Goal: Task Accomplishment & Management: Complete application form

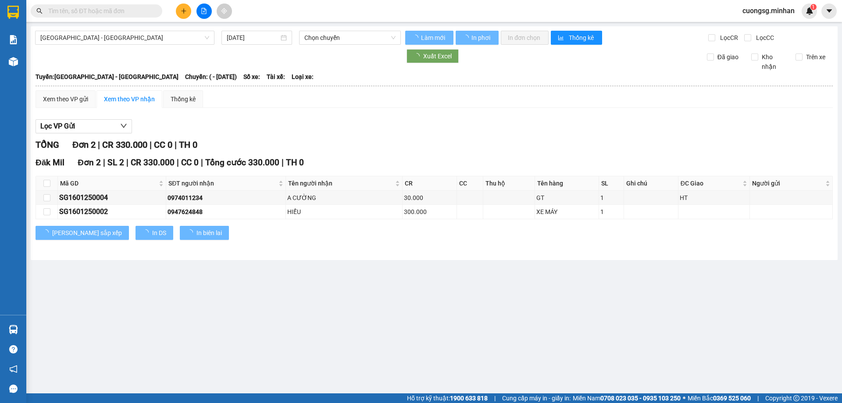
type input "[DATE]"
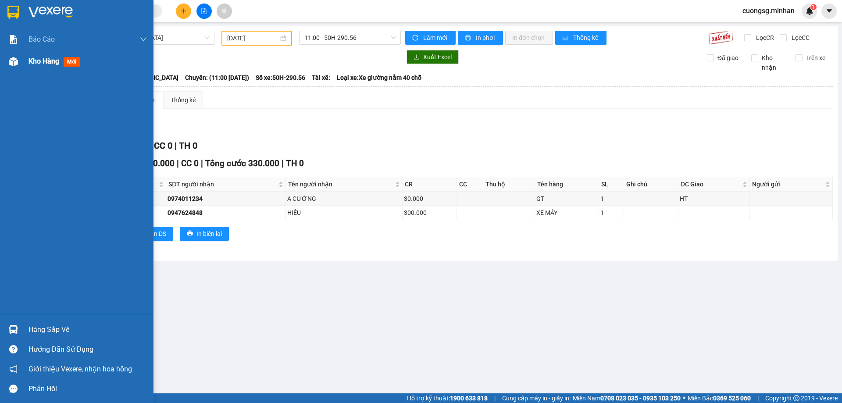
click at [11, 61] on img at bounding box center [13, 61] width 9 height 9
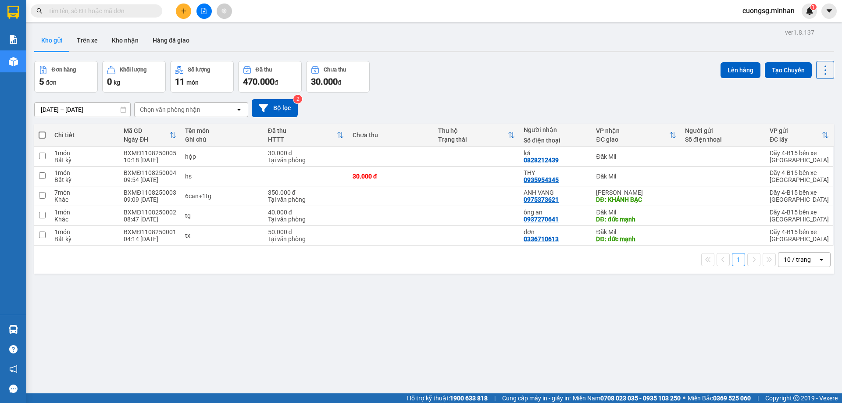
click at [42, 135] on span at bounding box center [42, 135] width 7 height 7
click at [42, 131] on input "checkbox" at bounding box center [42, 131] width 0 height 0
checkbox input "true"
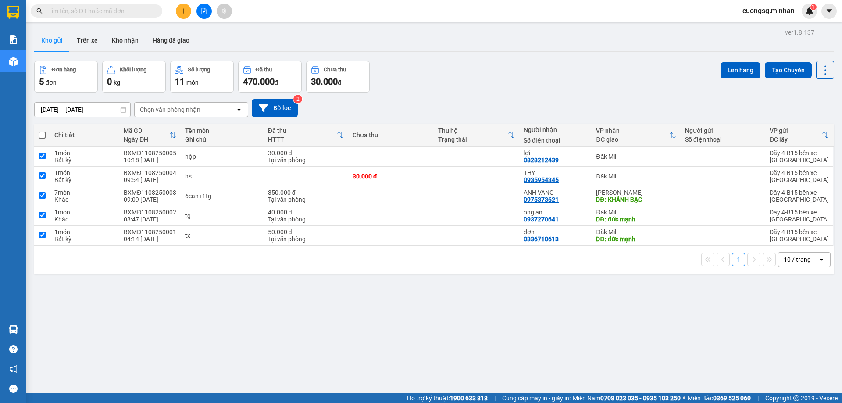
checkbox input "true"
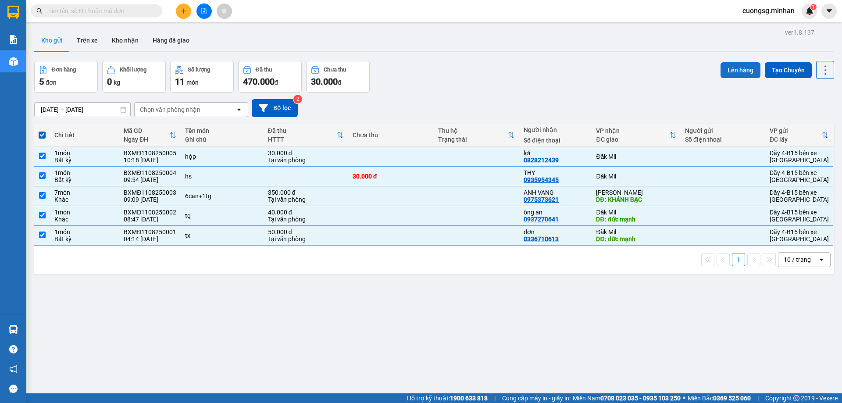
click at [732, 71] on button "Lên hàng" at bounding box center [741, 70] width 40 height 16
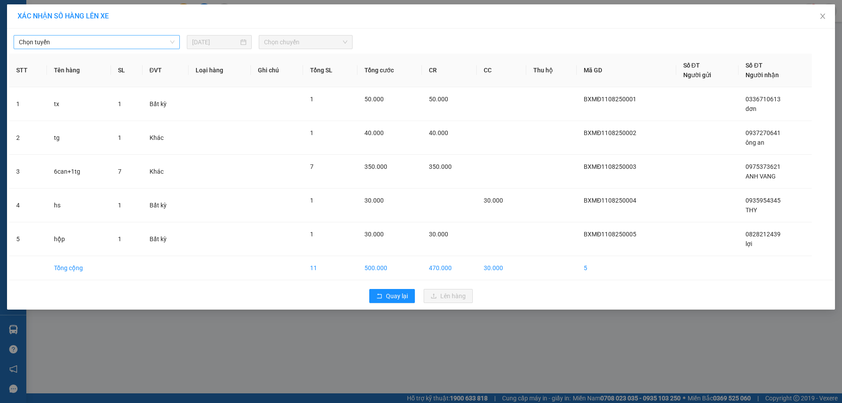
click at [67, 44] on span "Chọn tuyến" at bounding box center [97, 42] width 156 height 13
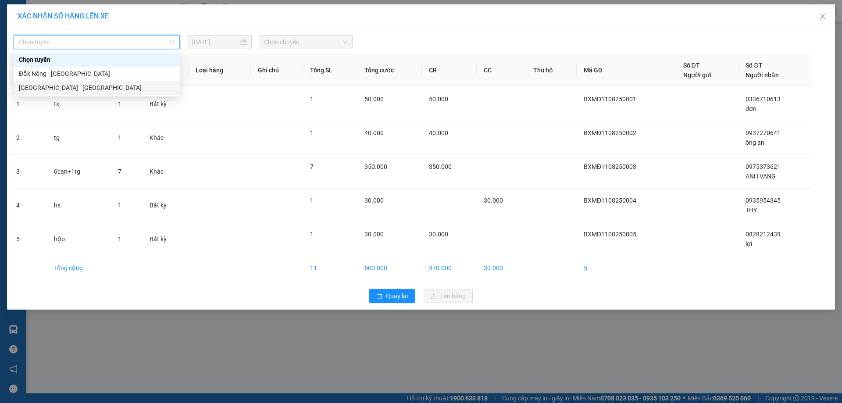
drag, startPoint x: 132, startPoint y: 87, endPoint x: 136, endPoint y: 83, distance: 6.2
click at [132, 88] on div "Sài Gòn - Đắk Nông" at bounding box center [97, 88] width 156 height 10
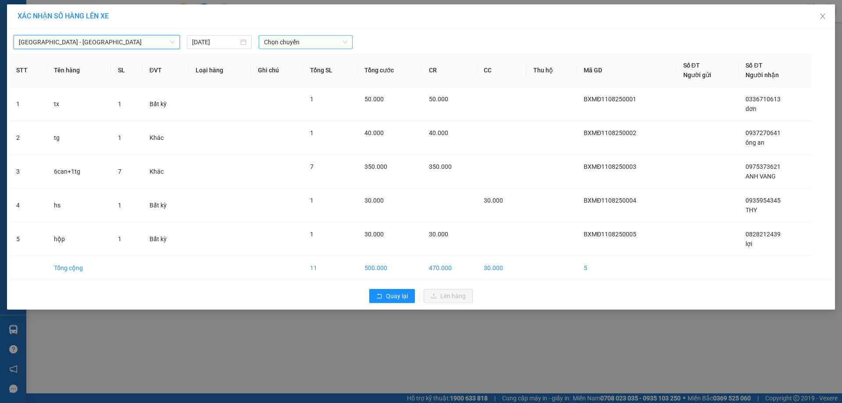
click at [292, 42] on span "Chọn chuyến" at bounding box center [305, 42] width 83 height 13
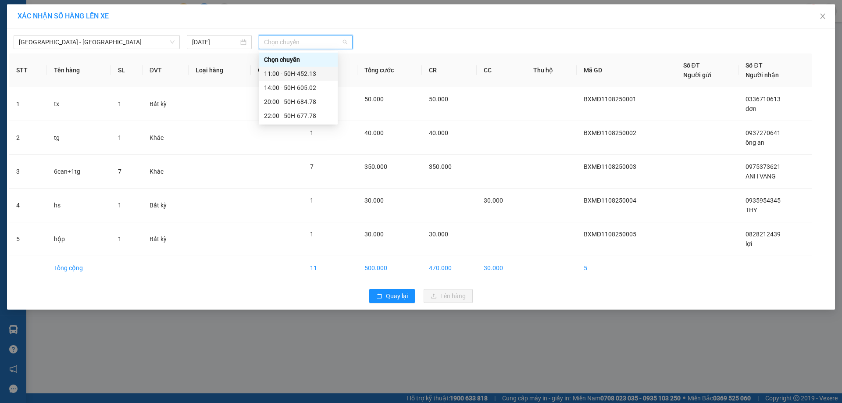
click at [299, 74] on div "11:00 - 50H-452.13" at bounding box center [298, 74] width 68 height 10
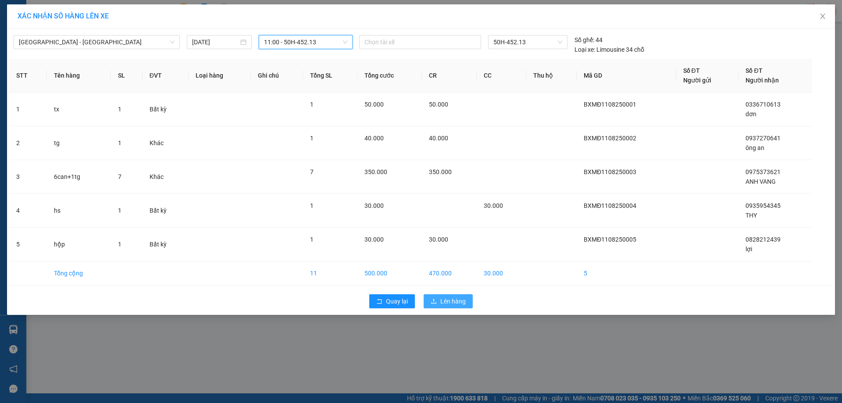
click at [442, 302] on span "Lên hàng" at bounding box center [453, 302] width 25 height 10
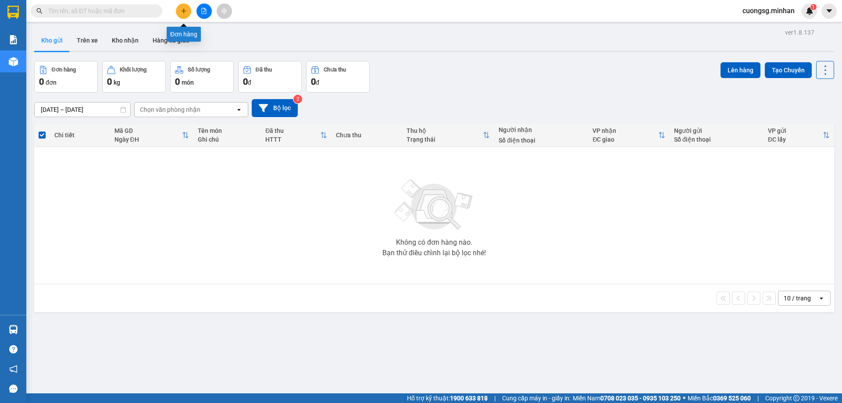
click at [179, 8] on button at bounding box center [183, 11] width 15 height 15
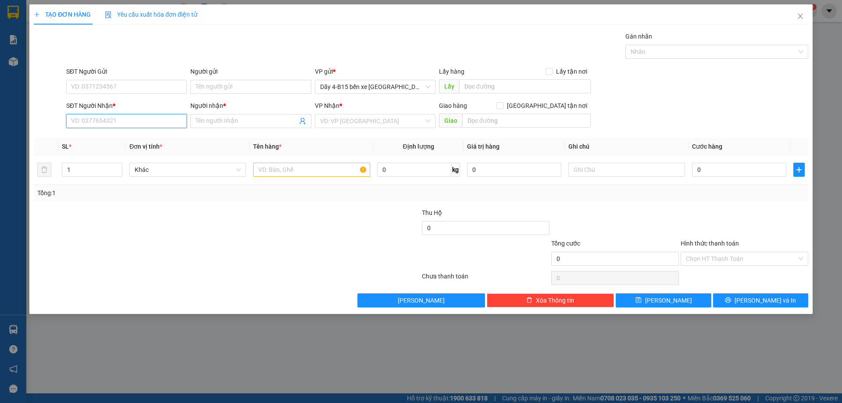
click at [133, 117] on input "SĐT Người Nhận *" at bounding box center [126, 121] width 121 height 14
click at [143, 140] on div "0976641123 - CÔ VÂN" at bounding box center [127, 139] width 110 height 10
type input "0976641123"
type input "CÔ VÂN"
type input "0976641123"
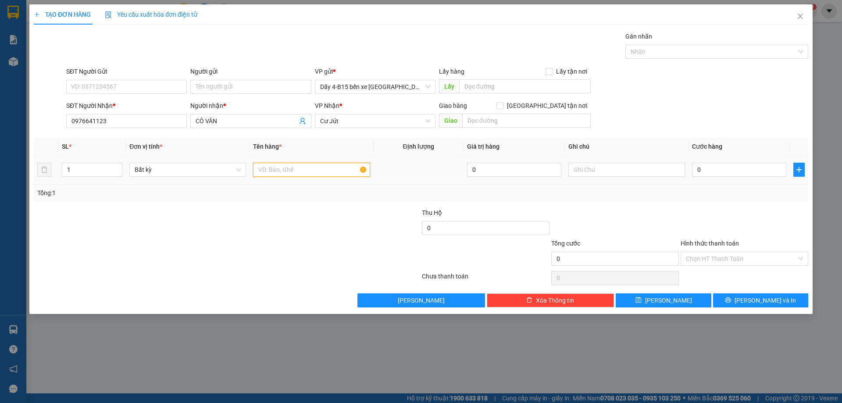
click at [302, 165] on input "text" at bounding box center [311, 170] width 117 height 14
type input "THG"
click at [752, 167] on input "0" at bounding box center [739, 170] width 94 height 14
type input "5"
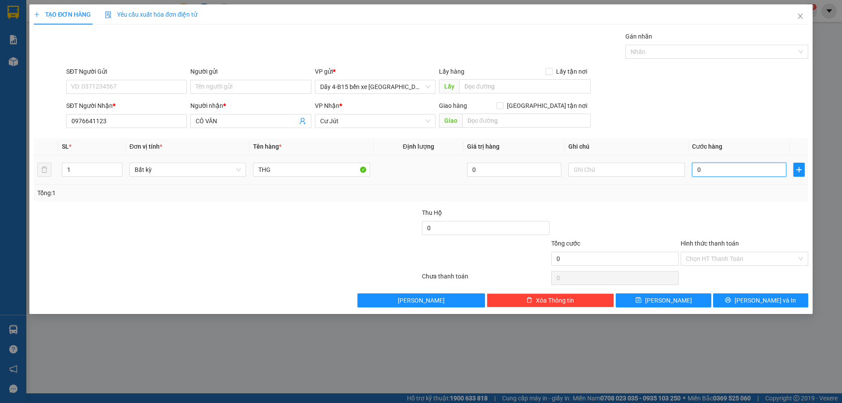
type input "5"
type input "50"
type input "50.000"
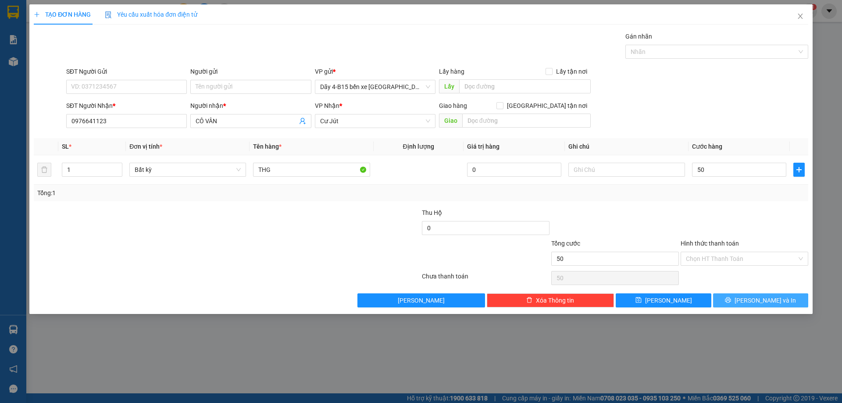
type input "50.000"
click at [770, 301] on span "[PERSON_NAME] và In" at bounding box center [765, 301] width 61 height 10
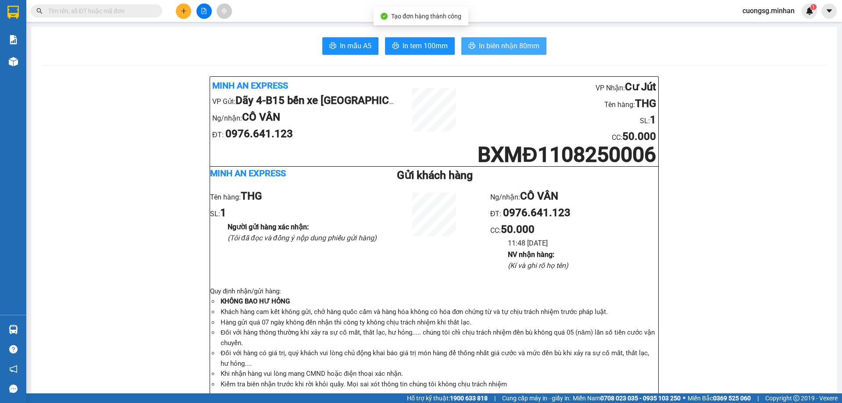
click at [504, 47] on span "In biên nhận 80mm" at bounding box center [509, 45] width 61 height 11
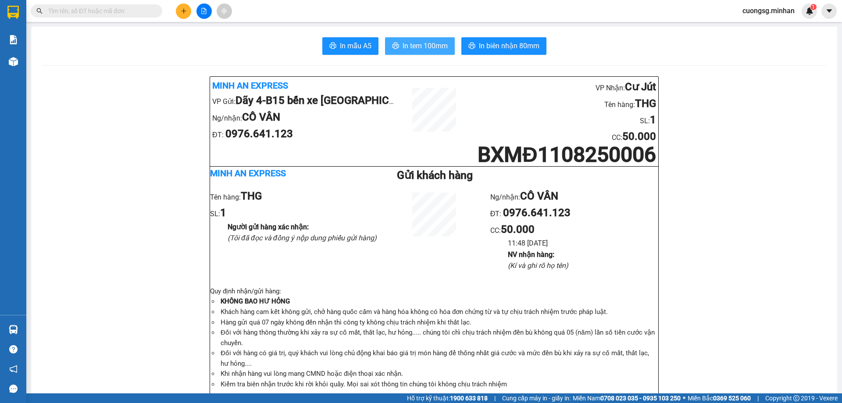
click at [418, 50] on span "In tem 100mm" at bounding box center [425, 45] width 45 height 11
click at [183, 11] on icon "plus" at bounding box center [184, 11] width 6 height 6
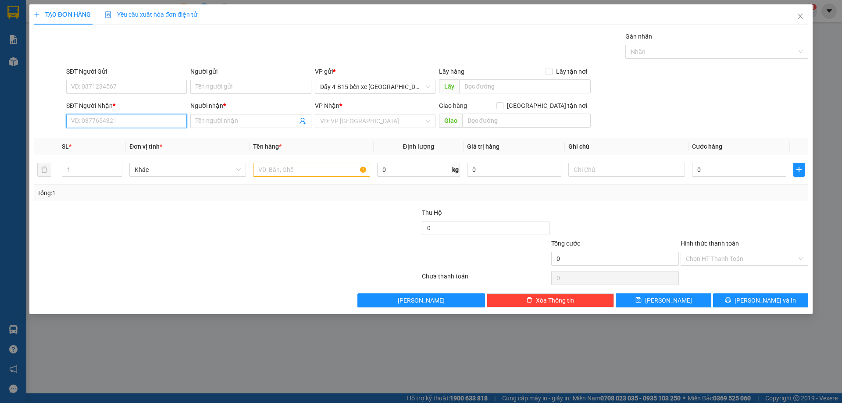
click at [98, 126] on input "SĐT Người Nhận *" at bounding box center [126, 121] width 121 height 14
click at [106, 119] on input "SĐT Người Nhận *" at bounding box center [126, 121] width 121 height 14
click at [101, 116] on input "SĐT Người Nhận *" at bounding box center [126, 121] width 121 height 14
click at [104, 120] on input "SĐT Người Nhận *" at bounding box center [126, 121] width 121 height 14
drag, startPoint x: 104, startPoint y: 121, endPoint x: 97, endPoint y: 122, distance: 8.0
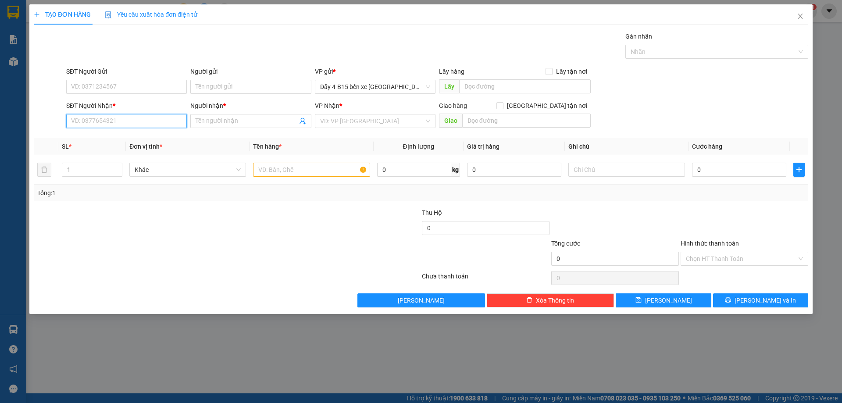
click at [97, 122] on input "SĐT Người Nhận *" at bounding box center [126, 121] width 121 height 14
click at [95, 122] on input "SĐT Người Nhận *" at bounding box center [126, 121] width 121 height 14
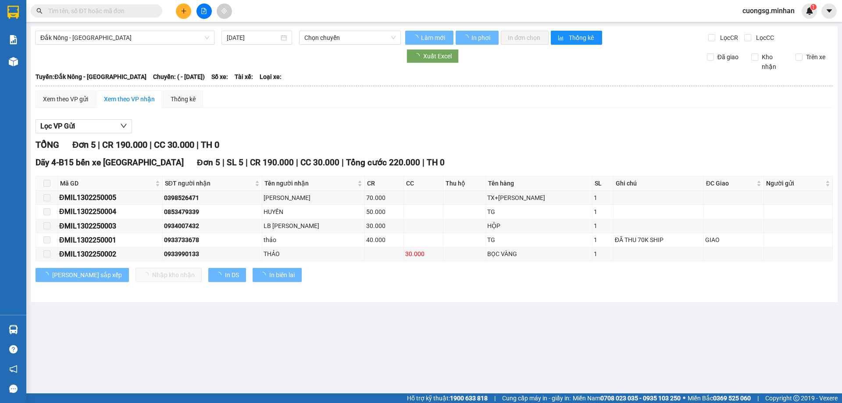
type input "[DATE]"
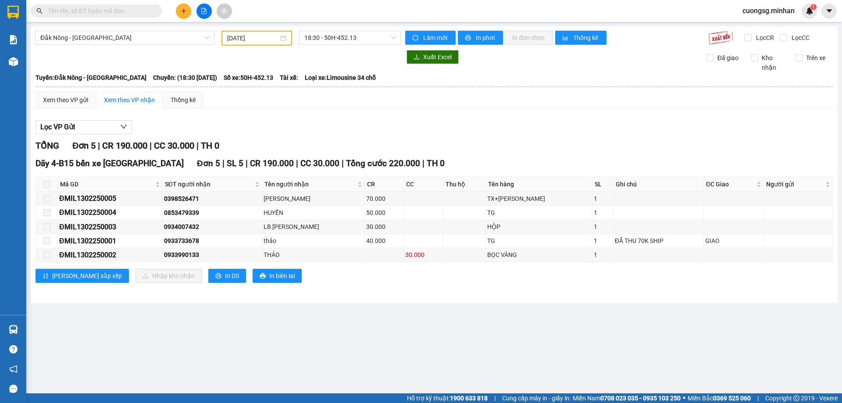
click at [181, 15] on button at bounding box center [183, 11] width 15 height 15
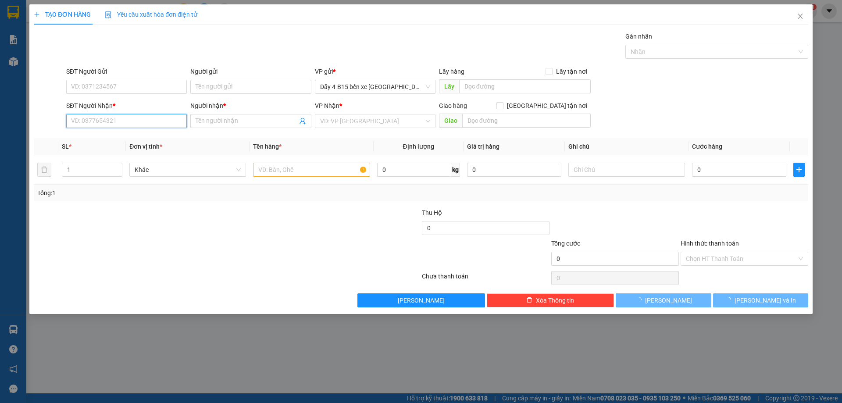
click at [100, 123] on input "SĐT Người Nhận *" at bounding box center [126, 121] width 121 height 14
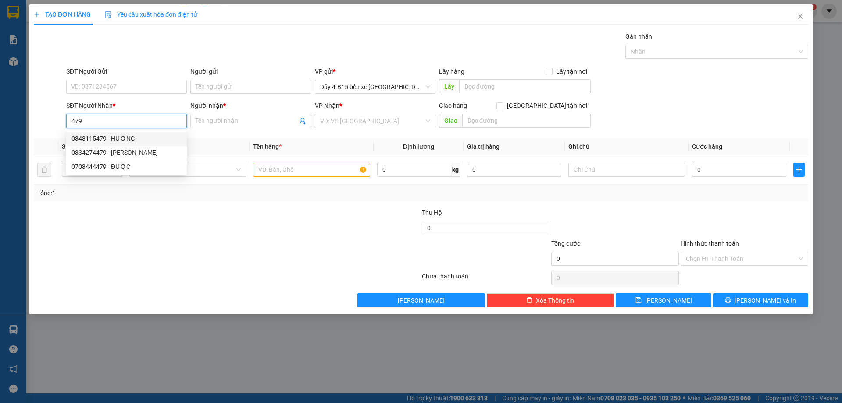
click at [124, 138] on div "0348115479 - HƯƠNG" at bounding box center [127, 139] width 110 height 10
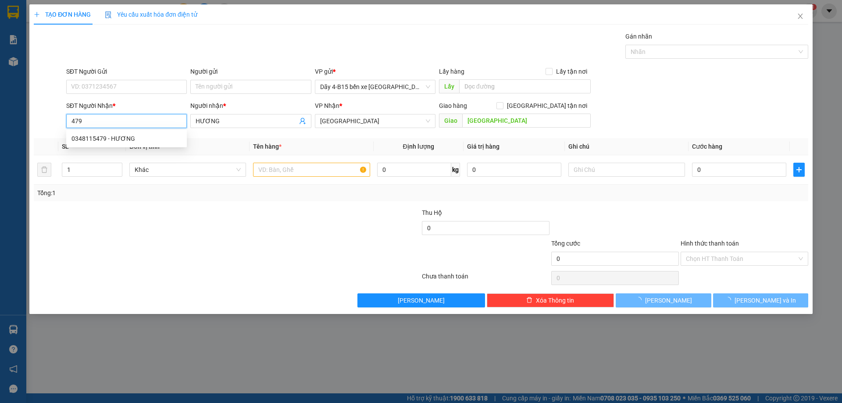
type input "0348115479"
type input "HƯƠNG"
type input "[GEOGRAPHIC_DATA]"
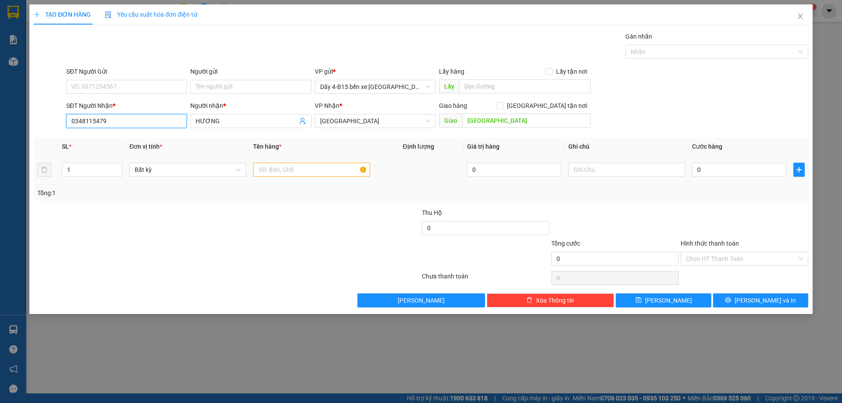
type input "0348115479"
click at [315, 173] on input "text" at bounding box center [311, 170] width 117 height 14
type input "thg"
click at [750, 172] on input "0" at bounding box center [739, 170] width 94 height 14
type input "5"
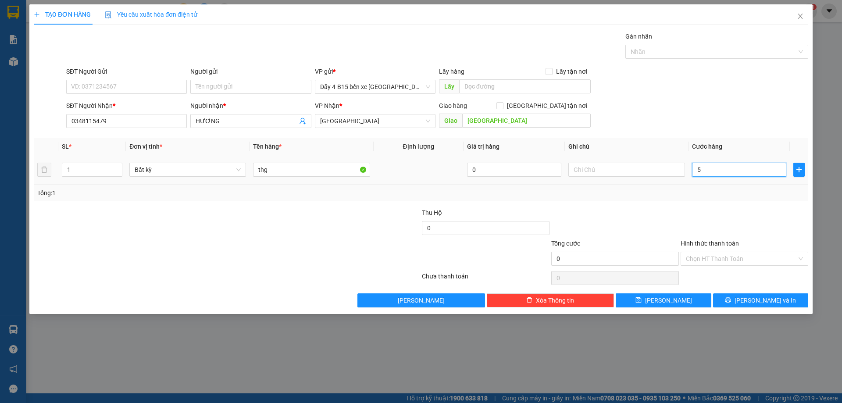
type input "5"
type input "50"
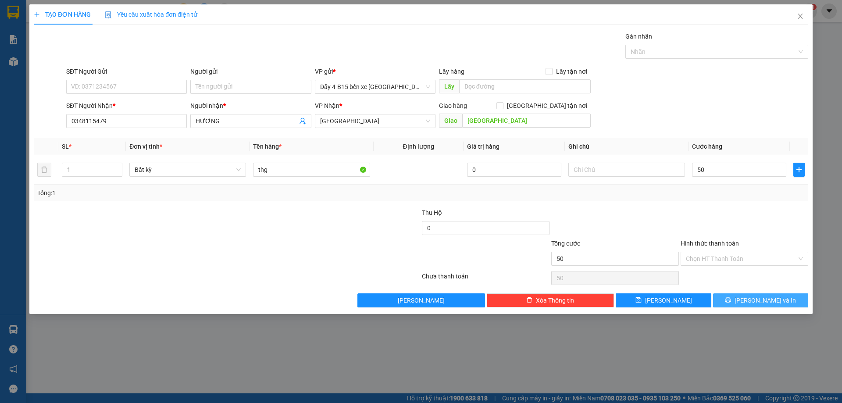
type input "50.000"
click at [752, 295] on button "[PERSON_NAME] và In" at bounding box center [760, 301] width 95 height 14
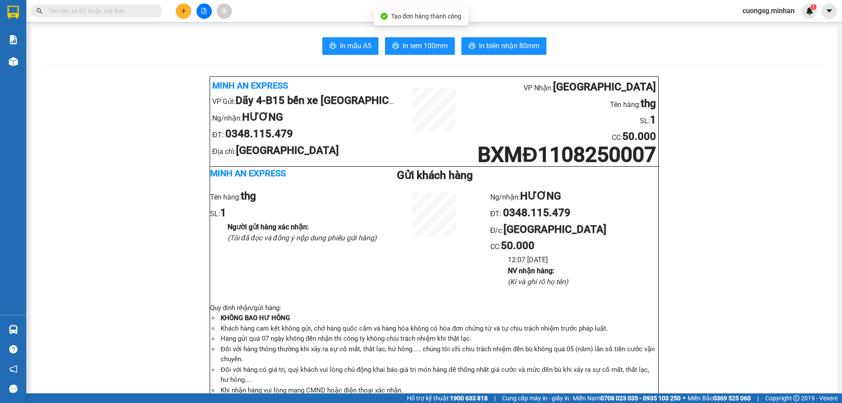
click at [404, 41] on span "In tem 100mm" at bounding box center [425, 45] width 45 height 11
click at [179, 11] on button at bounding box center [183, 11] width 15 height 15
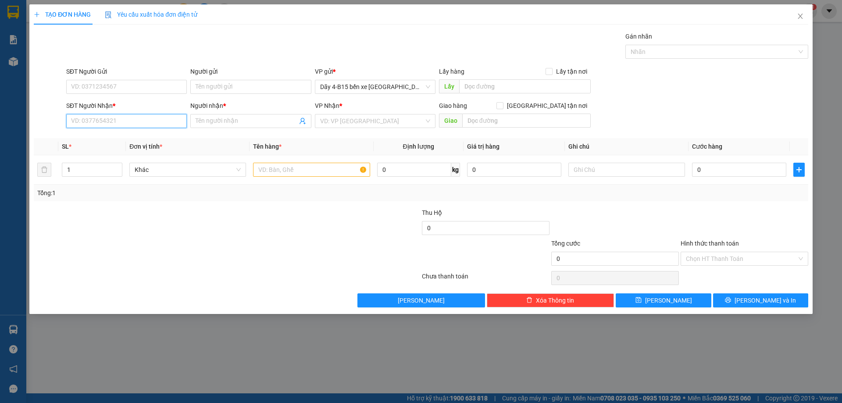
click at [136, 123] on input "SĐT Người Nhận *" at bounding box center [126, 121] width 121 height 14
click at [227, 124] on input "Người nhận *" at bounding box center [246, 121] width 101 height 10
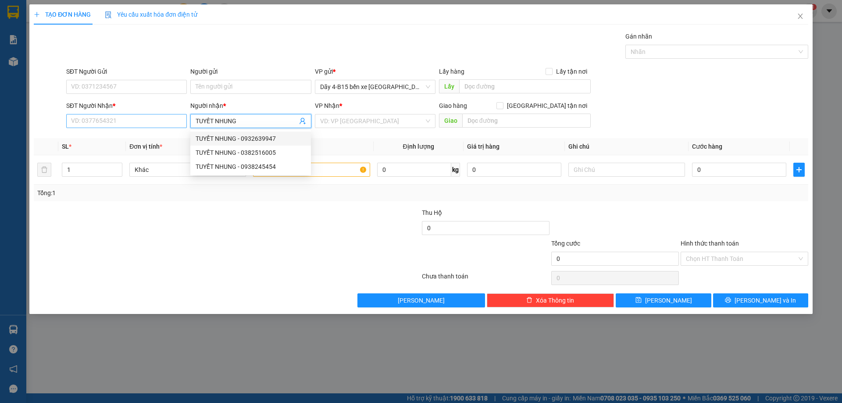
type input "TUYẾT NHUNG"
click at [133, 126] on input "SĐT Người Nhận *" at bounding box center [126, 121] width 121 height 14
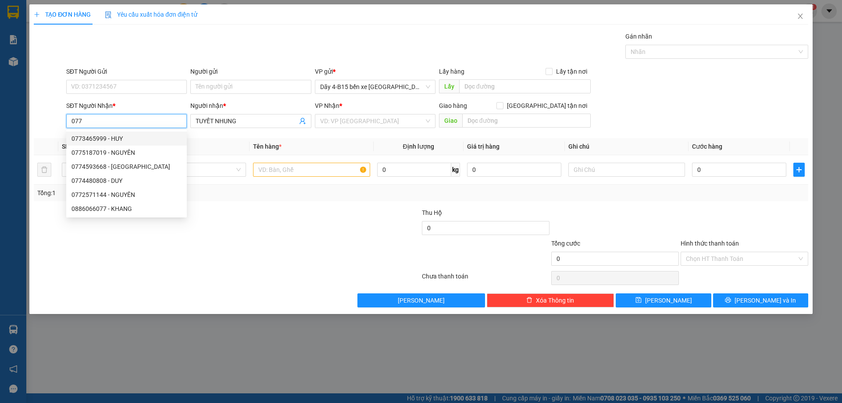
click at [111, 118] on input "077" at bounding box center [126, 121] width 121 height 14
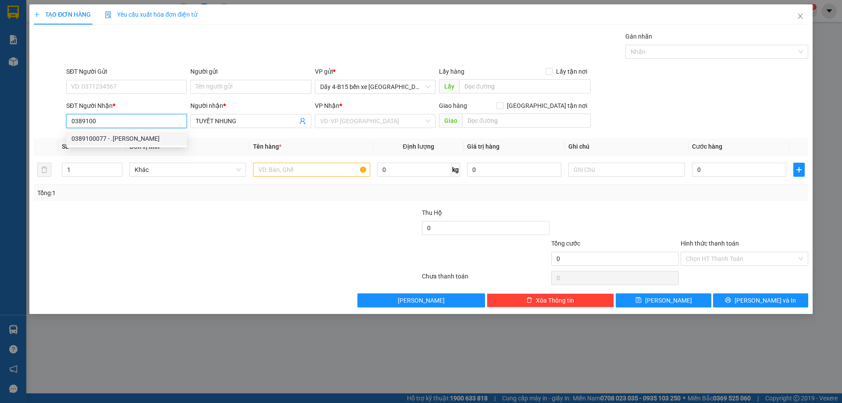
click at [132, 139] on div "0389100077 - .[PERSON_NAME]" at bounding box center [127, 139] width 110 height 10
type input "0389100077"
type input ".[PERSON_NAME]"
type input "0389100077"
click at [305, 164] on input "text" at bounding box center [311, 170] width 117 height 14
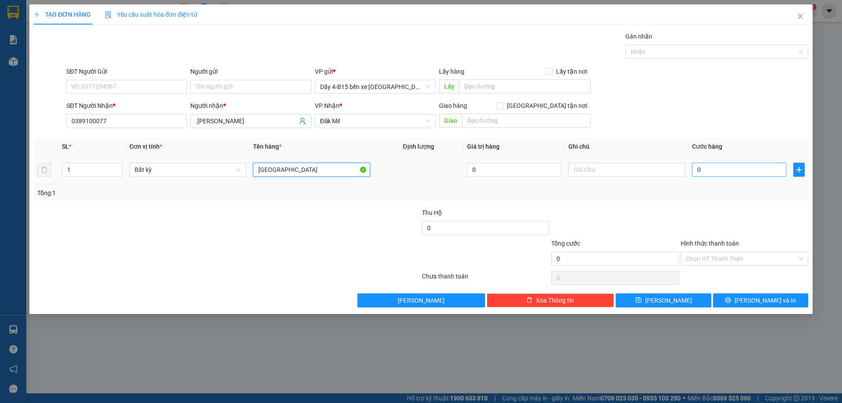
type input "[GEOGRAPHIC_DATA]"
click at [765, 169] on input "0" at bounding box center [739, 170] width 94 height 14
type input "6"
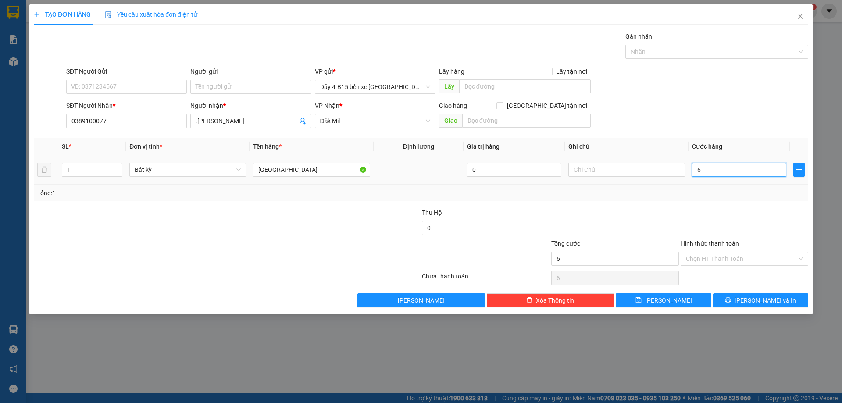
type input "60"
type input "60.000"
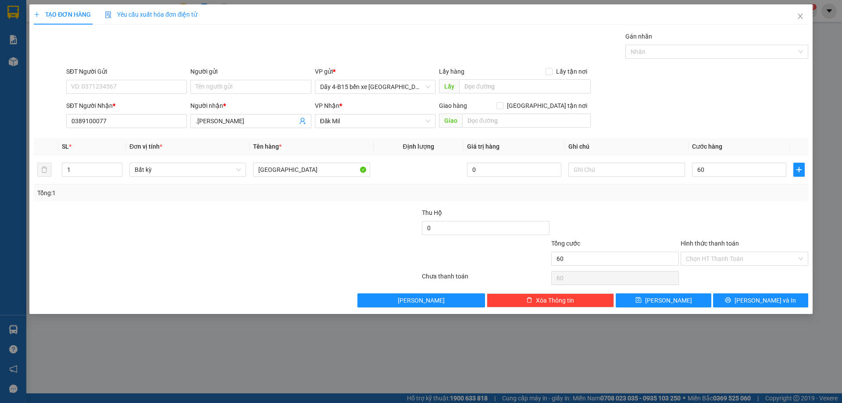
type input "60.000"
click at [736, 289] on div "Transit Pickup Surcharge Ids Transit Deliver Surcharge Ids Transit Deliver Surc…" at bounding box center [421, 170] width 775 height 276
click at [774, 305] on button "[PERSON_NAME] và In" at bounding box center [760, 301] width 95 height 14
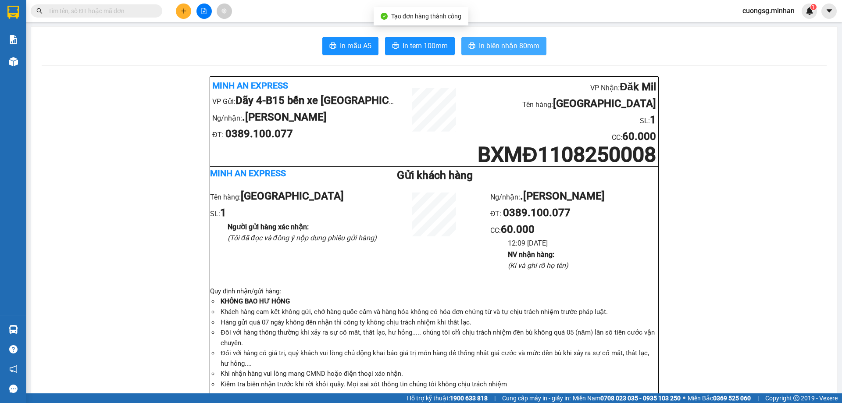
click at [485, 42] on span "In biên nhận 80mm" at bounding box center [509, 45] width 61 height 11
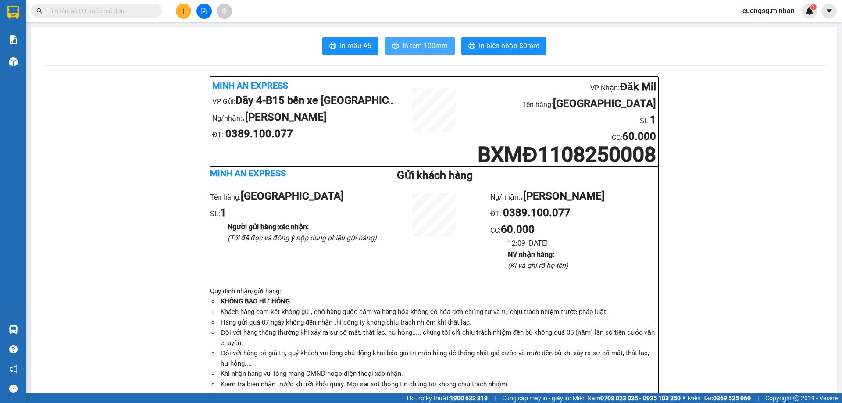
click at [411, 47] on span "In tem 100mm" at bounding box center [425, 45] width 45 height 11
click at [184, 6] on button at bounding box center [183, 11] width 15 height 15
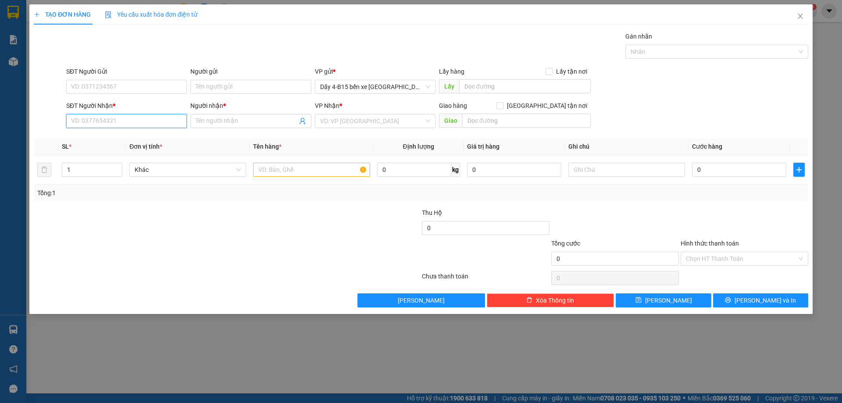
click at [99, 121] on input "SĐT Người Nhận *" at bounding box center [126, 121] width 121 height 14
type input "0973333142"
click at [106, 134] on div "0973333142 - DŨNG" at bounding box center [127, 139] width 110 height 10
type input "DŨNG"
type input "0973333142"
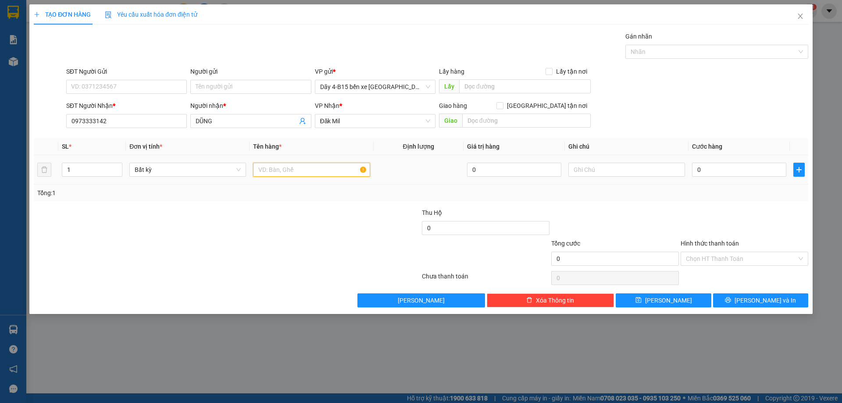
click at [317, 166] on input "text" at bounding box center [311, 170] width 117 height 14
type input "HỘP"
click at [715, 169] on input "0" at bounding box center [739, 170] width 94 height 14
type input "5"
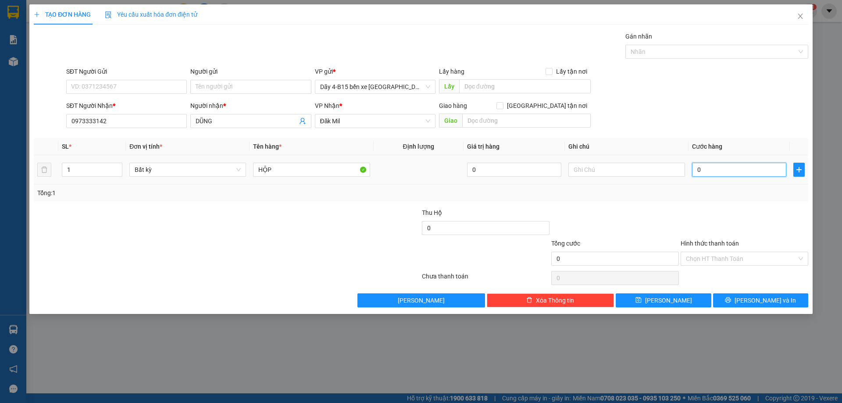
type input "5"
type input "50"
type input "50.000"
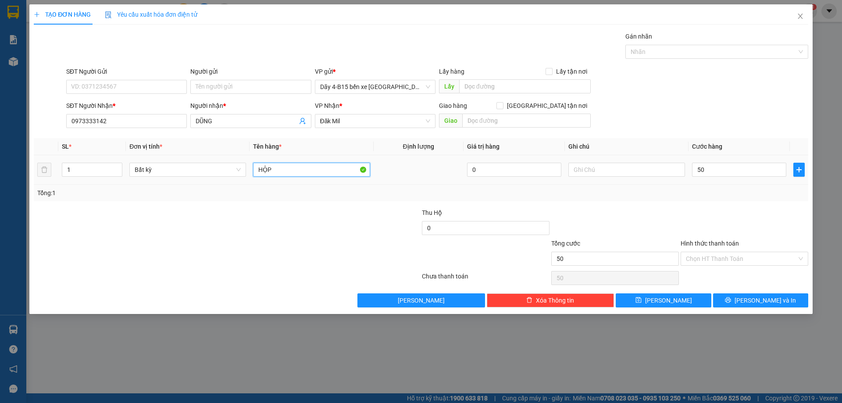
type input "50.000"
click at [322, 173] on input "HỘP" at bounding box center [311, 170] width 117 height 14
type input "HỘP ĐT"
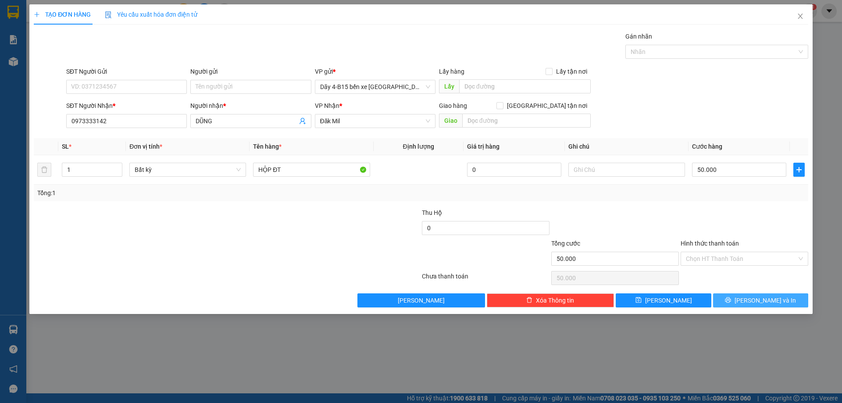
click at [764, 297] on span "[PERSON_NAME] và In" at bounding box center [765, 301] width 61 height 10
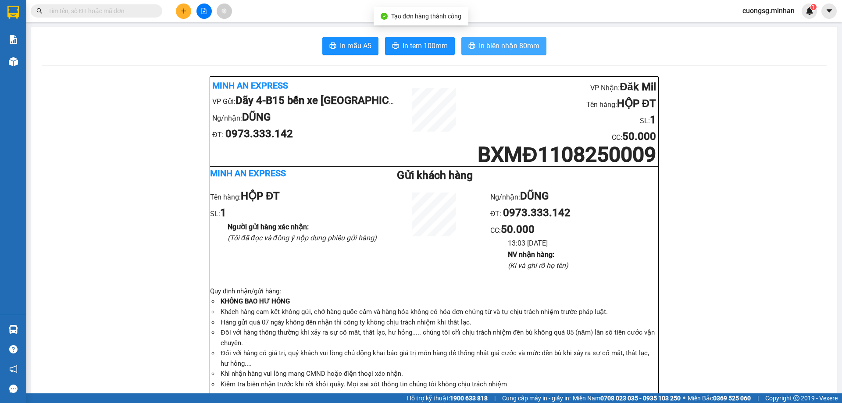
click at [488, 50] on span "In biên nhận 80mm" at bounding box center [509, 45] width 61 height 11
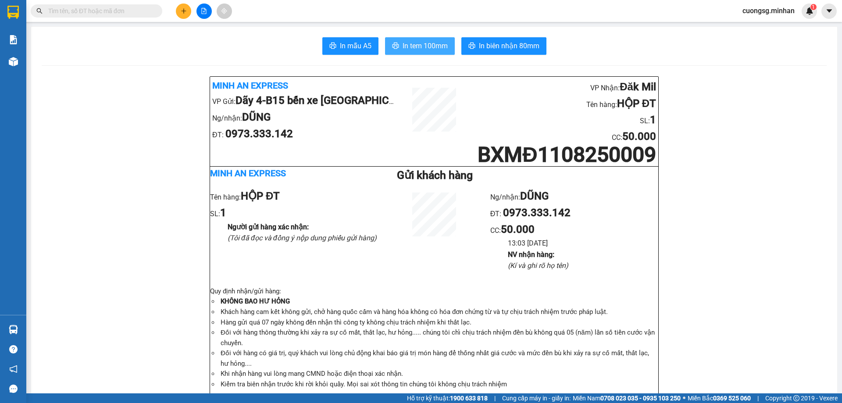
click at [404, 45] on span "In tem 100mm" at bounding box center [425, 45] width 45 height 11
click at [182, 9] on icon "plus" at bounding box center [184, 11] width 6 height 6
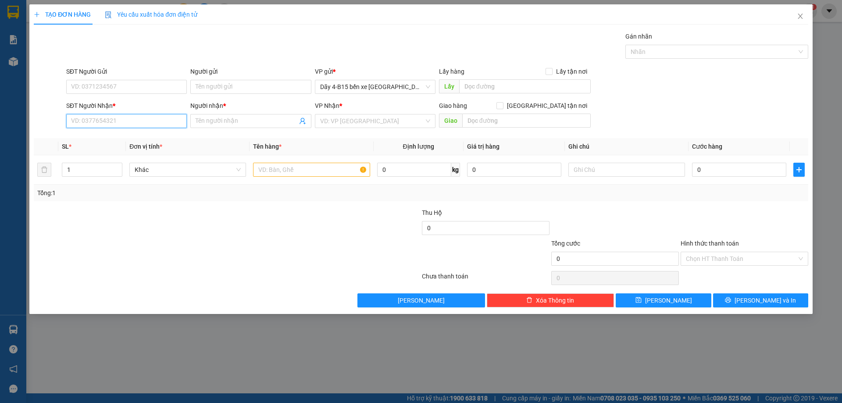
click at [109, 125] on input "SĐT Người Nhận *" at bounding box center [126, 121] width 121 height 14
click at [286, 169] on input "text" at bounding box center [311, 170] width 117 height 14
click at [265, 171] on input "text" at bounding box center [311, 170] width 117 height 14
click at [286, 164] on input "text" at bounding box center [311, 170] width 117 height 14
click at [285, 163] on input "text" at bounding box center [311, 170] width 117 height 14
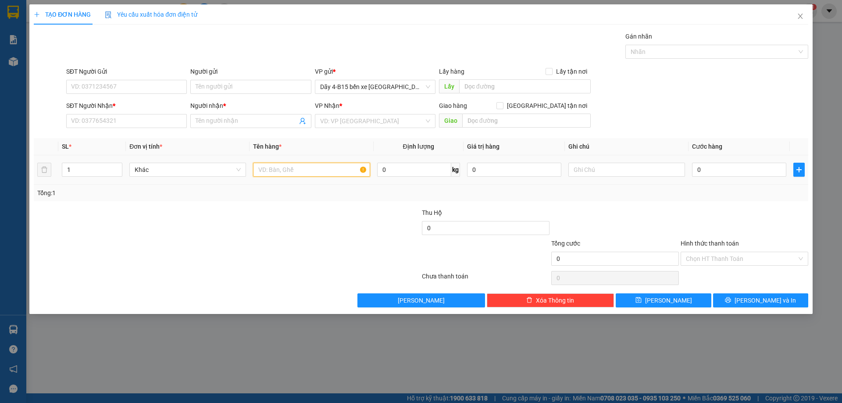
click at [285, 166] on input "text" at bounding box center [311, 170] width 117 height 14
click at [285, 168] on input "text" at bounding box center [311, 170] width 117 height 14
click at [284, 169] on input "text" at bounding box center [311, 170] width 117 height 14
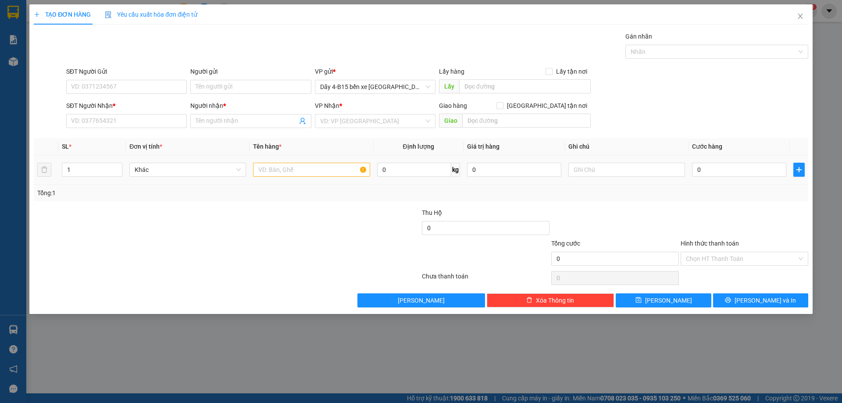
click at [284, 169] on input "text" at bounding box center [311, 170] width 117 height 14
click at [291, 169] on input "text" at bounding box center [311, 170] width 117 height 14
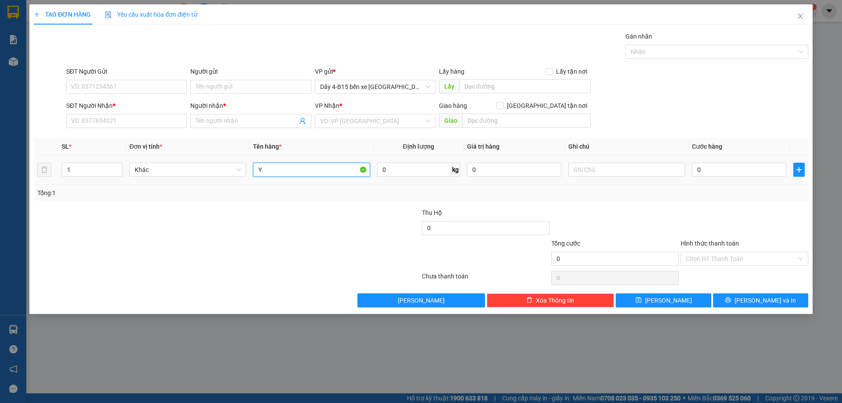
type input "Y"
click at [291, 178] on div "Y" at bounding box center [311, 170] width 117 height 18
click at [291, 170] on input "Y" at bounding box center [311, 170] width 117 height 14
click at [292, 168] on input "Y" at bounding box center [311, 170] width 117 height 14
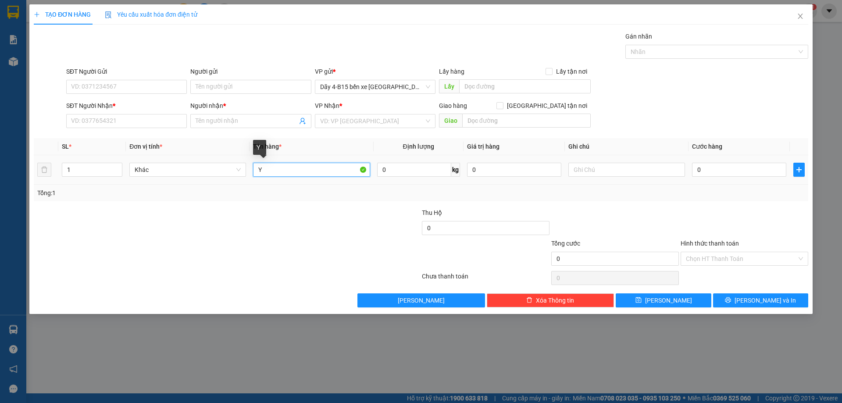
click at [292, 168] on input "Y" at bounding box center [311, 170] width 117 height 14
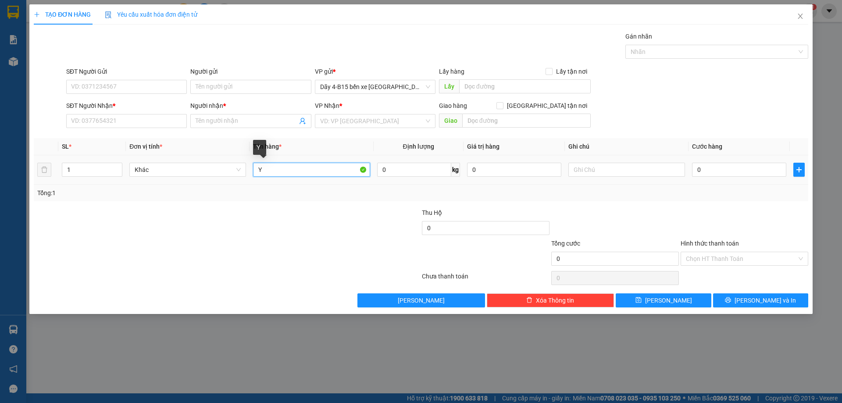
click at [292, 168] on input "Y" at bounding box center [311, 170] width 117 height 14
click at [258, 213] on div at bounding box center [162, 223] width 259 height 31
click at [277, 172] on input "Y" at bounding box center [311, 170] width 117 height 14
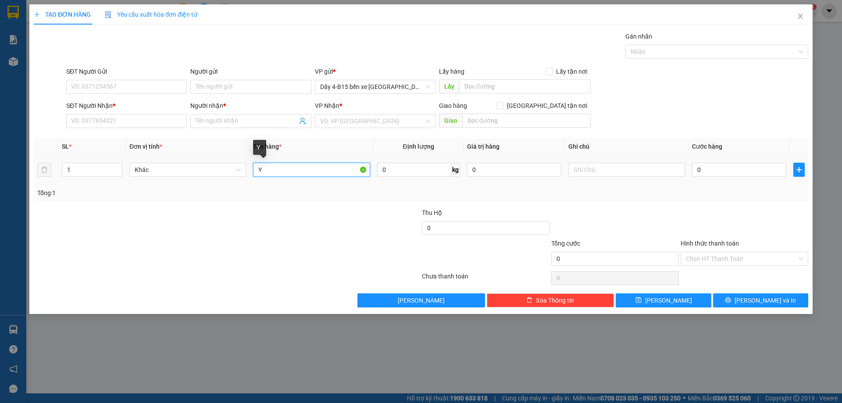
click at [277, 172] on input "Y" at bounding box center [311, 170] width 117 height 14
click at [278, 172] on input "Y" at bounding box center [311, 170] width 117 height 14
click at [296, 367] on div "TẠO ĐƠN HÀNG Yêu cầu xuất hóa đơn điện tử Transit Pickup Surcharge Ids Transit …" at bounding box center [421, 201] width 842 height 403
click at [290, 330] on div "TẠO ĐƠN HÀNG Yêu cầu xuất hóa đơn điện tử Transit Pickup Surcharge Ids Transit …" at bounding box center [421, 201] width 842 height 403
click at [304, 266] on div at bounding box center [356, 254] width 129 height 31
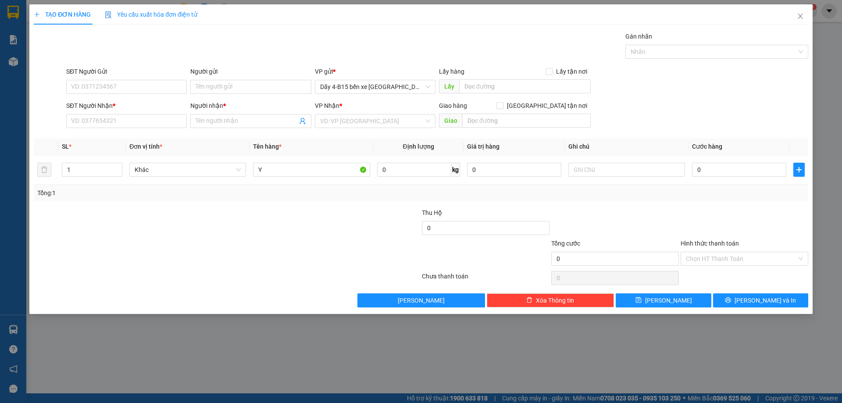
click at [304, 266] on div at bounding box center [356, 254] width 129 height 31
click at [304, 267] on div at bounding box center [356, 254] width 129 height 31
click at [232, 121] on input "Người nhận *" at bounding box center [246, 121] width 101 height 10
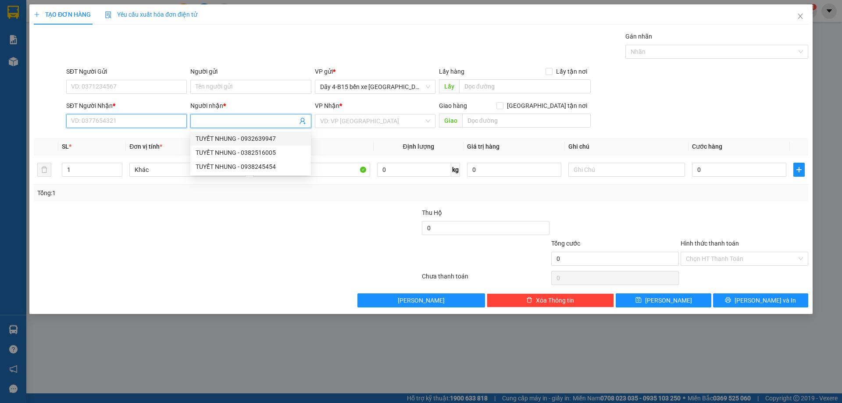
click at [127, 120] on input "SĐT Người Nhận *" at bounding box center [126, 121] width 121 height 14
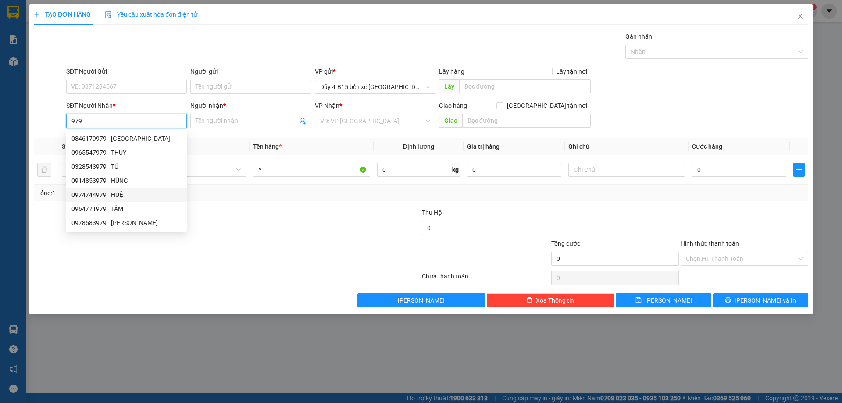
click at [121, 194] on div "0974744979 - HUỆ" at bounding box center [127, 195] width 110 height 10
type input "0974744979"
type input "HUỆ"
type input "N3 NHÀ LẦU"
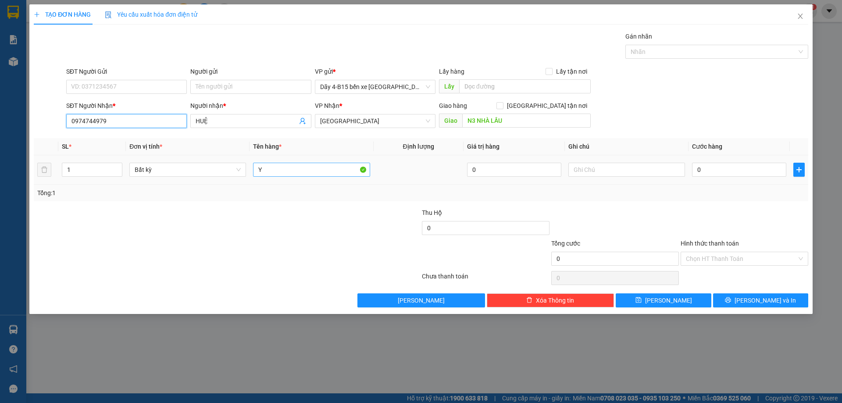
type input "0974744979"
click at [283, 165] on input "Y" at bounding box center [311, 170] width 117 height 14
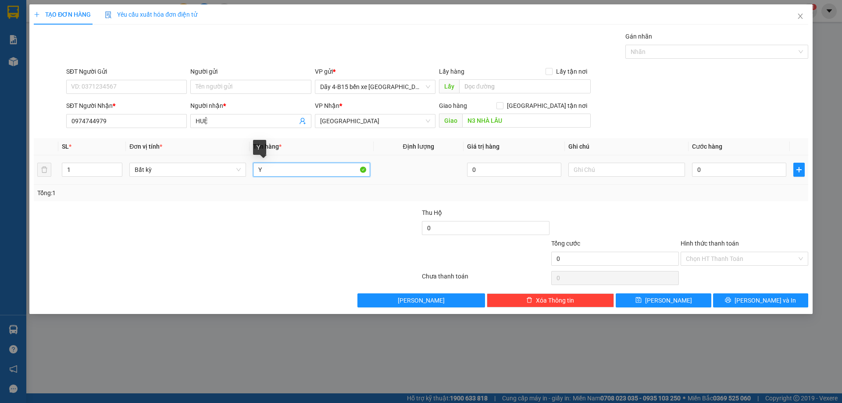
click at [283, 165] on input "Y" at bounding box center [311, 170] width 117 height 14
click at [282, 167] on input "Y" at bounding box center [311, 170] width 117 height 14
type input "\"
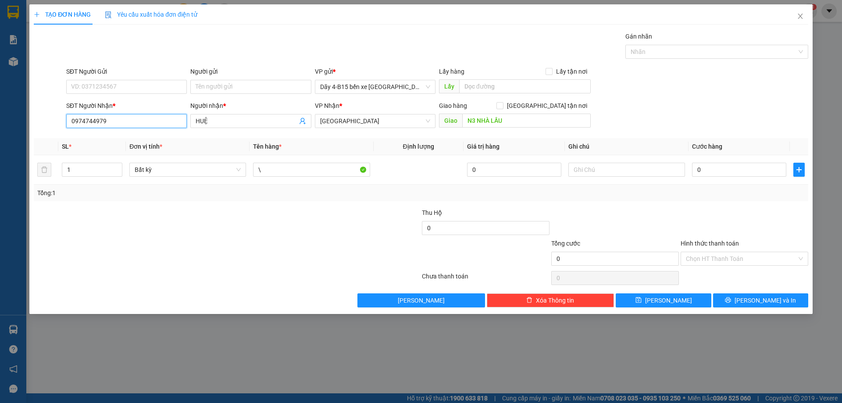
click at [129, 122] on input "0974744979" at bounding box center [126, 121] width 121 height 14
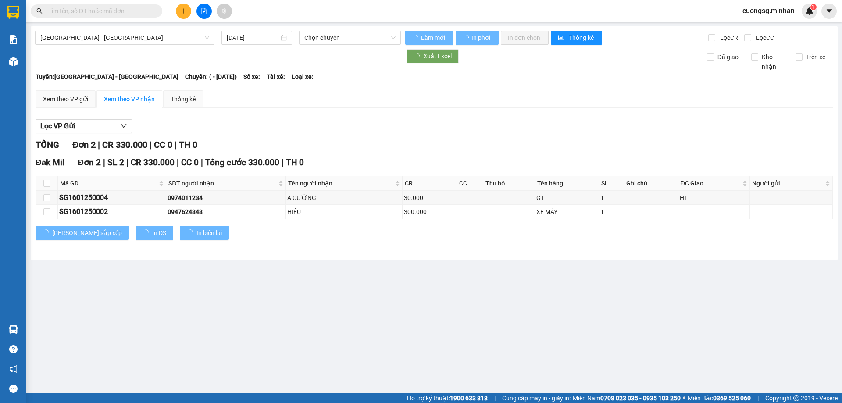
type input "[DATE]"
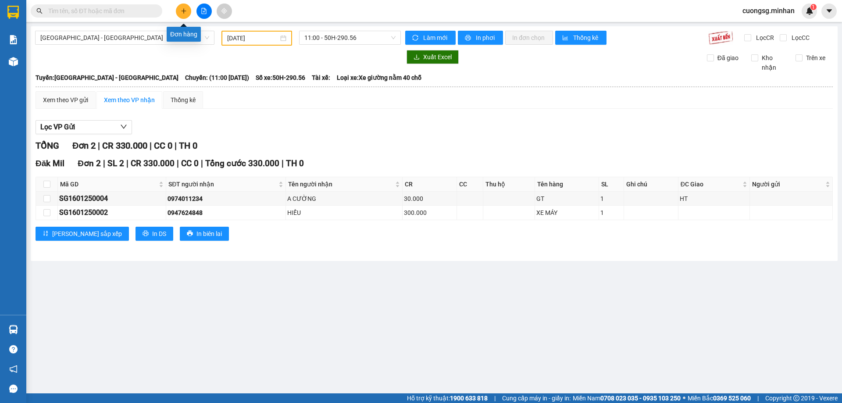
click at [184, 14] on button at bounding box center [183, 11] width 15 height 15
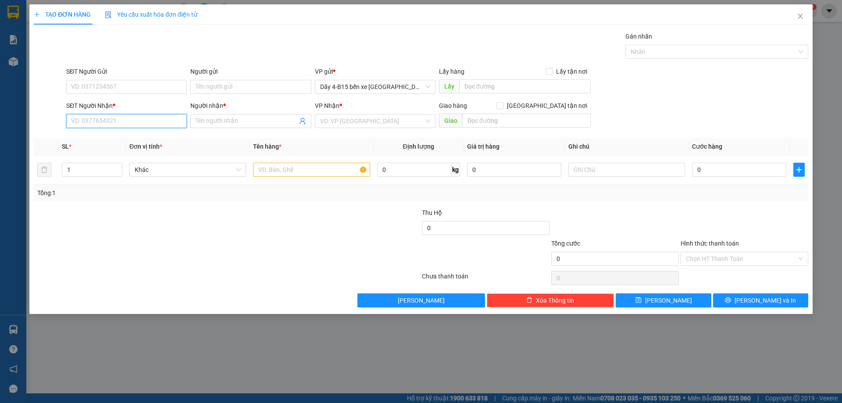
paste input "0974744979"
type input "0974744979"
click at [123, 121] on input "0974744979" at bounding box center [126, 121] width 121 height 14
click at [123, 141] on div "0974744979 - HUỆ" at bounding box center [127, 139] width 110 height 10
type input "HUỆ"
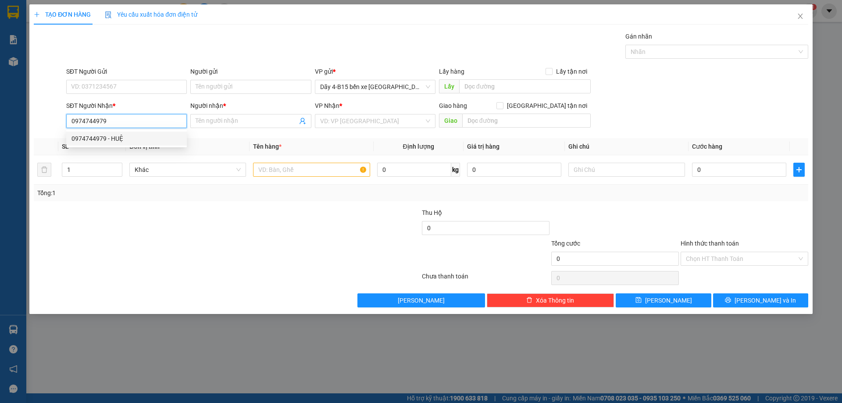
type input "N3 NHÀ LẦU"
type input "0974744979"
click at [300, 165] on input "text" at bounding box center [311, 170] width 117 height 14
click at [288, 175] on input "text" at bounding box center [311, 170] width 117 height 14
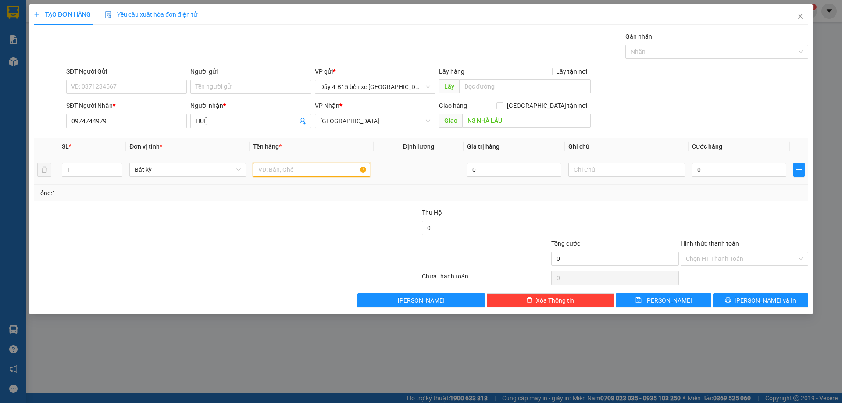
click at [286, 172] on input "text" at bounding box center [311, 170] width 117 height 14
click at [286, 171] on input "text" at bounding box center [311, 170] width 117 height 14
click at [286, 165] on input "text" at bounding box center [311, 170] width 117 height 14
click at [286, 164] on input "text" at bounding box center [311, 170] width 117 height 14
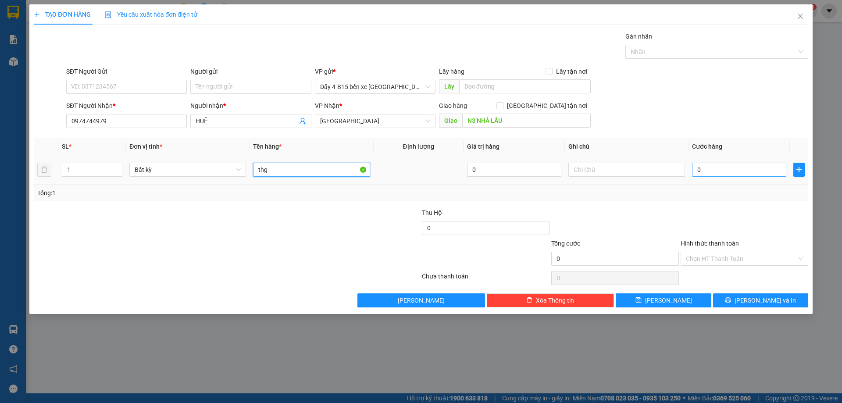
type input "thg"
click at [772, 172] on input "0" at bounding box center [739, 170] width 94 height 14
type input "5"
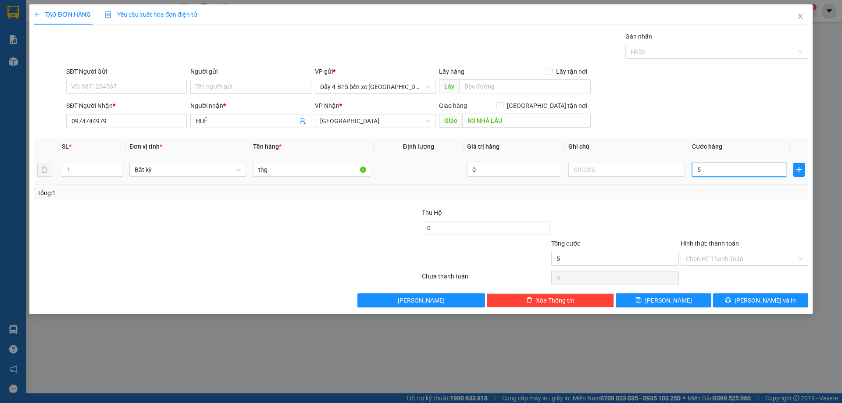
type input "50"
type input "50.000"
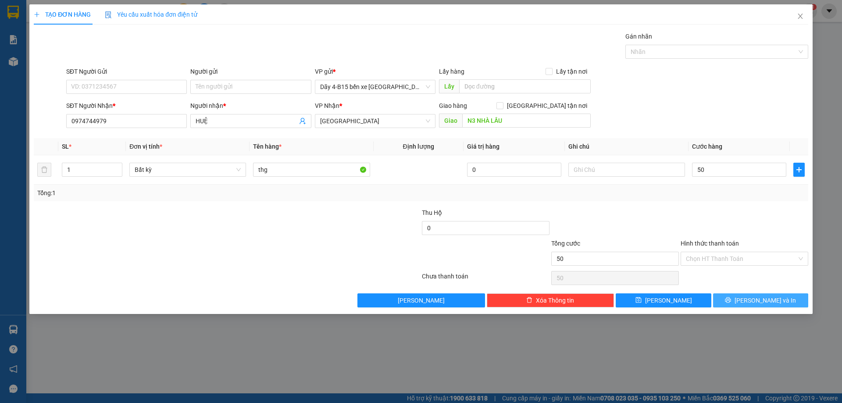
type input "50.000"
click at [771, 302] on span "[PERSON_NAME] và In" at bounding box center [765, 301] width 61 height 10
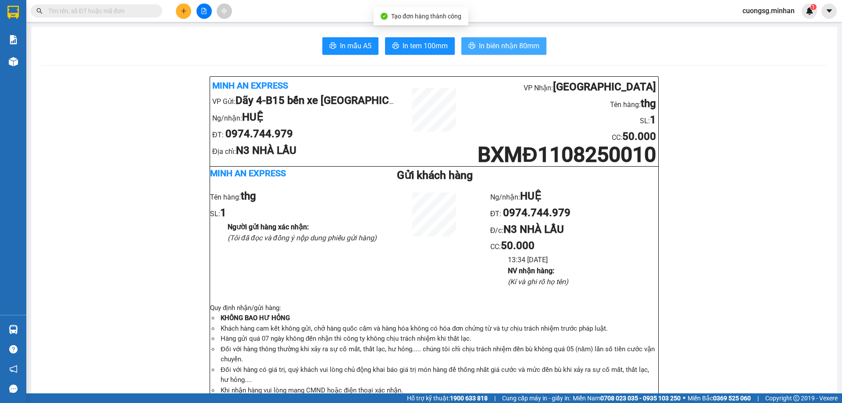
drag, startPoint x: 487, startPoint y: 41, endPoint x: 842, endPoint y: 136, distance: 367.1
click at [487, 40] on span "In biên nhận 80mm" at bounding box center [509, 45] width 61 height 11
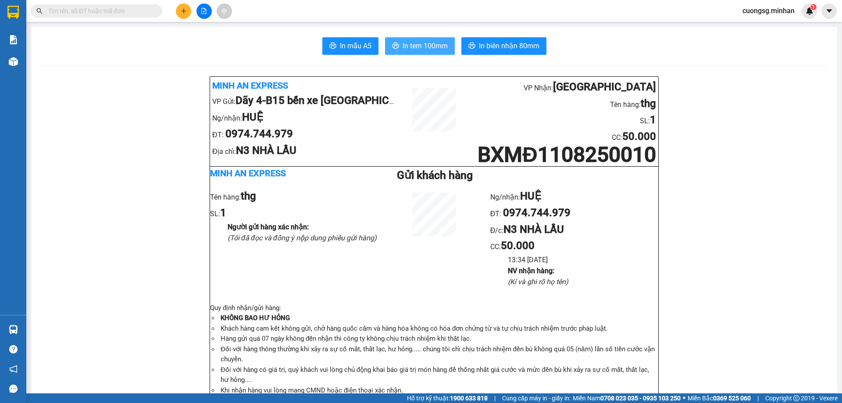
click at [392, 43] on icon "printer" at bounding box center [395, 45] width 7 height 7
click at [182, 11] on icon "plus" at bounding box center [183, 11] width 5 height 0
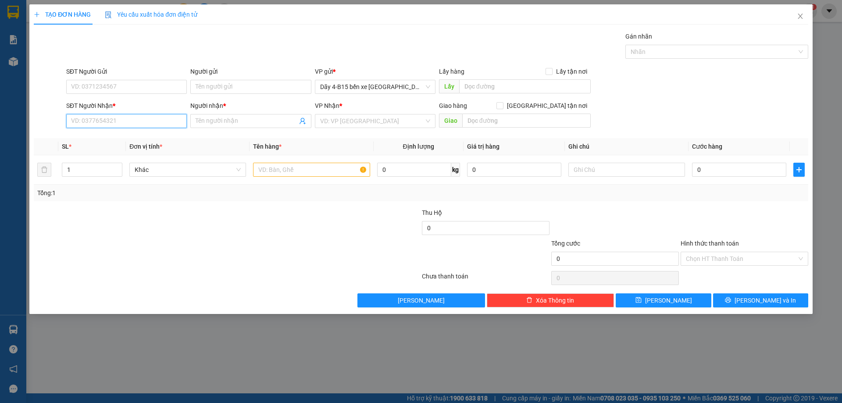
click at [135, 119] on input "SĐT Người Nhận *" at bounding box center [126, 121] width 121 height 14
click at [134, 123] on input "779" at bounding box center [126, 121] width 121 height 14
click at [132, 157] on div "0945755779 - PHƯỚC" at bounding box center [127, 153] width 110 height 10
type input "0945755779"
type input "PHƯỚC"
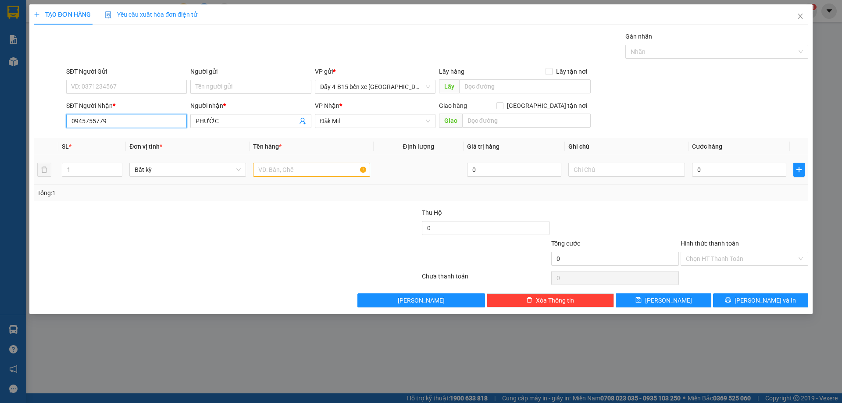
type input "0945755779"
click at [292, 166] on input "text" at bounding box center [311, 170] width 117 height 14
type input "bọc"
click at [750, 162] on div "0" at bounding box center [739, 170] width 94 height 18
click at [750, 163] on input "0" at bounding box center [739, 170] width 94 height 14
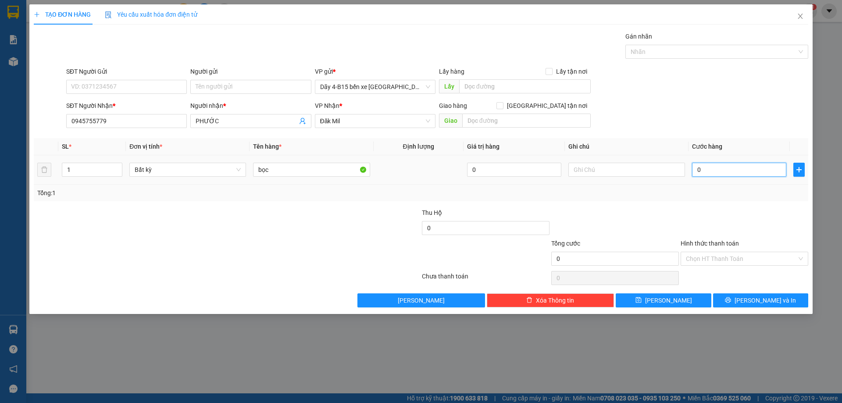
type input "3"
type input "30"
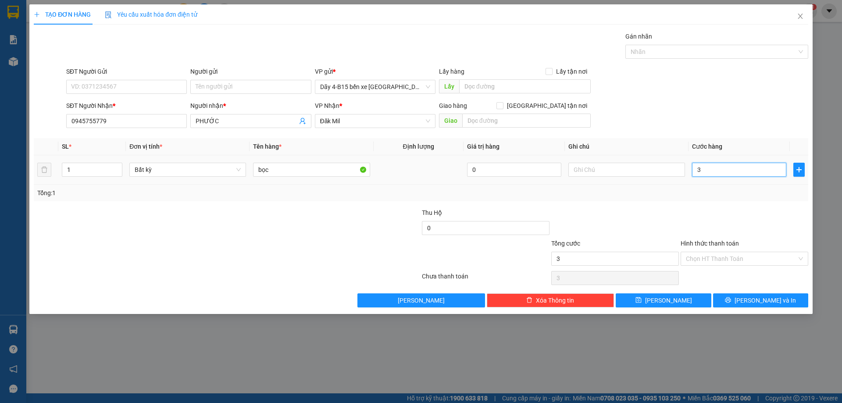
type input "30"
type input "30.000"
click at [762, 308] on div "TẠO ĐƠN HÀNG Yêu cầu xuất hóa đơn điện tử Transit Pickup Surcharge Ids Transit …" at bounding box center [421, 159] width 784 height 310
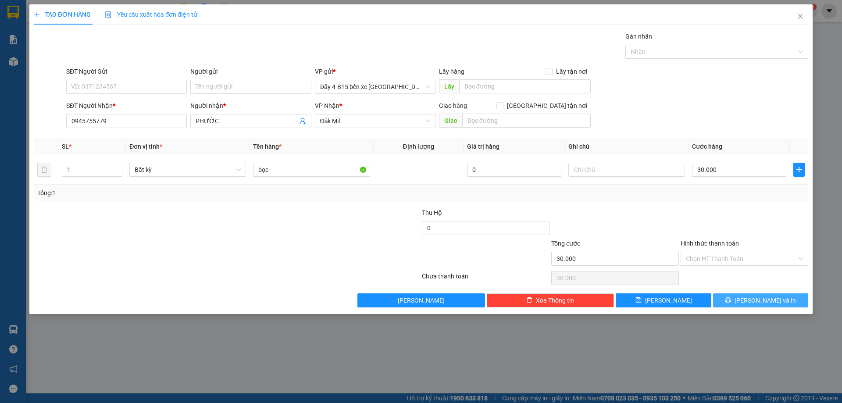
click at [768, 304] on span "[PERSON_NAME] và In" at bounding box center [765, 301] width 61 height 10
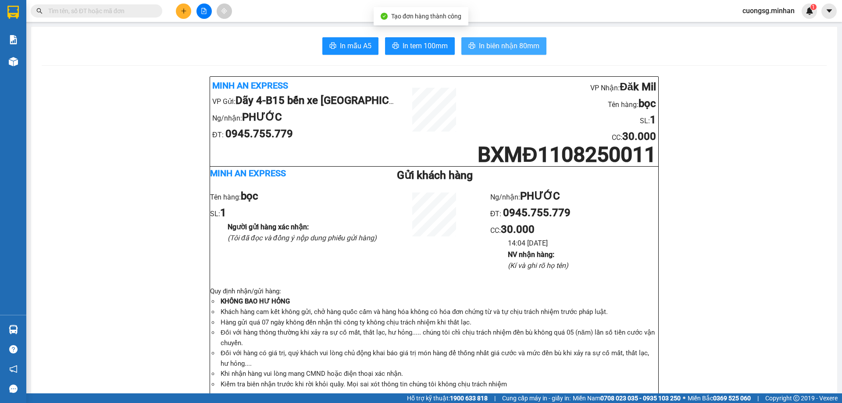
click at [512, 46] on span "In biên nhận 80mm" at bounding box center [509, 45] width 61 height 11
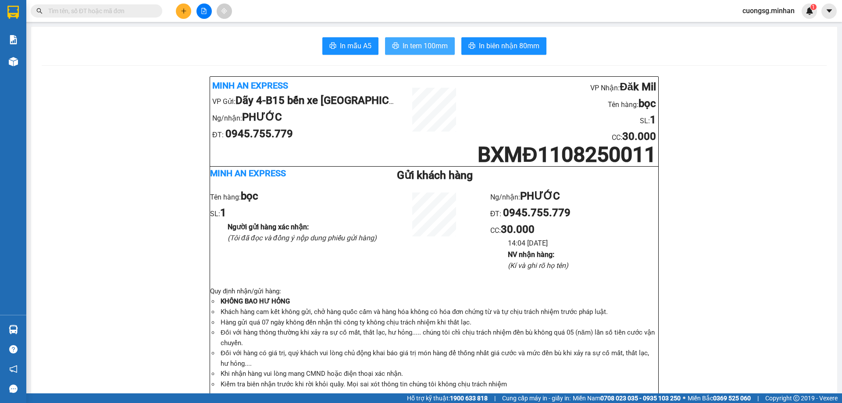
click at [420, 48] on span "In tem 100mm" at bounding box center [425, 45] width 45 height 11
